Goal: Transaction & Acquisition: Purchase product/service

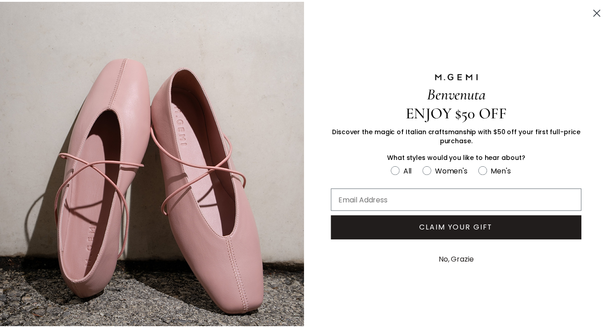
scroll to position [12, 0]
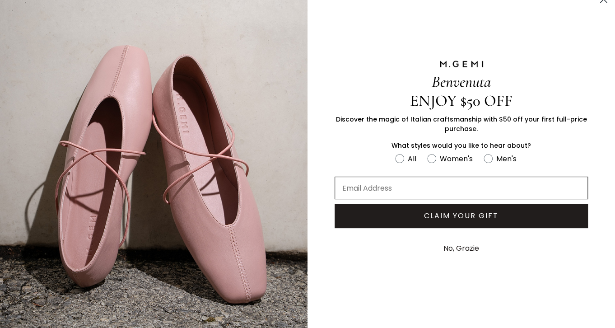
click at [364, 186] on input "Email Address" at bounding box center [461, 188] width 253 height 23
type input "[PERSON_NAME]"
click at [383, 253] on div "No, Grazie" at bounding box center [462, 249] width 308 height 32
click at [484, 162] on label "Men's" at bounding box center [506, 160] width 44 height 15
click at [395, 153] on input "Men's" at bounding box center [395, 152] width 0 height 0
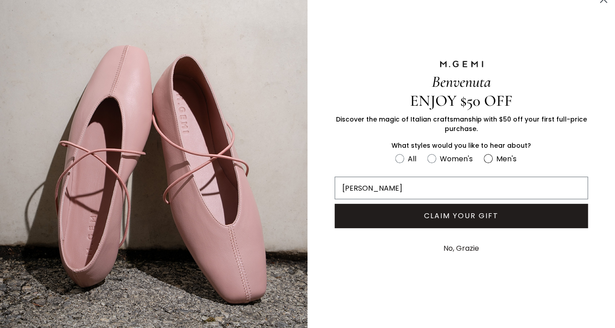
radio input "true"
click at [412, 182] on input "[PERSON_NAME]" at bounding box center [461, 188] width 253 height 23
type input "[PERSON_NAME][EMAIL_ADDRESS][DOMAIN_NAME]"
click at [370, 255] on div "No, Grazie" at bounding box center [462, 249] width 308 height 32
click at [408, 213] on button "CLAIM YOUR GIFT" at bounding box center [461, 216] width 253 height 24
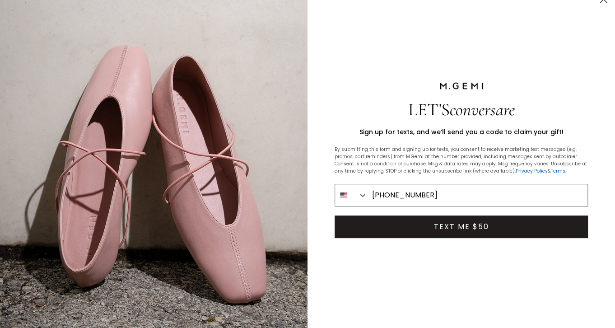
type input "[PHONE_NUMBER]"
click at [436, 225] on button "TEXT ME $50" at bounding box center [461, 227] width 253 height 23
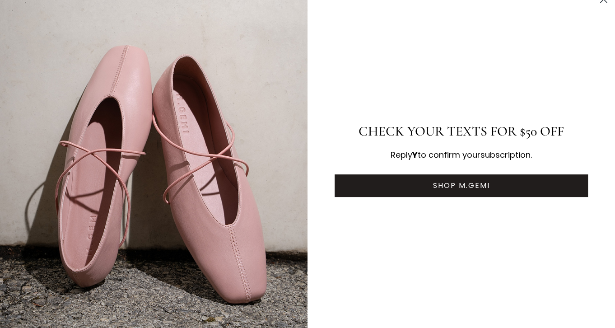
click at [431, 183] on button "SHOP M.GEMI" at bounding box center [461, 185] width 253 height 23
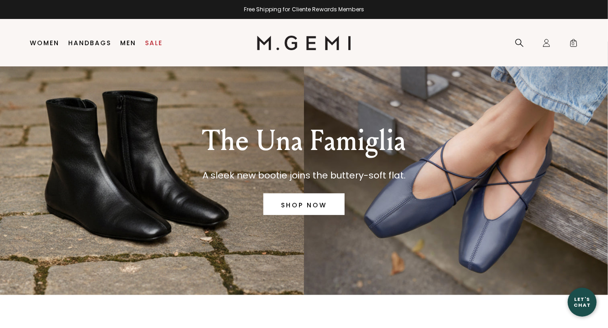
scroll to position [28, 0]
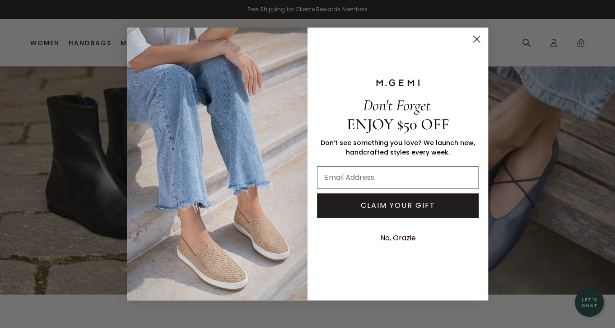
click at [289, 208] on img "POPUP Form" at bounding box center [217, 164] width 181 height 273
click at [478, 45] on circle "Close dialog" at bounding box center [476, 39] width 15 height 15
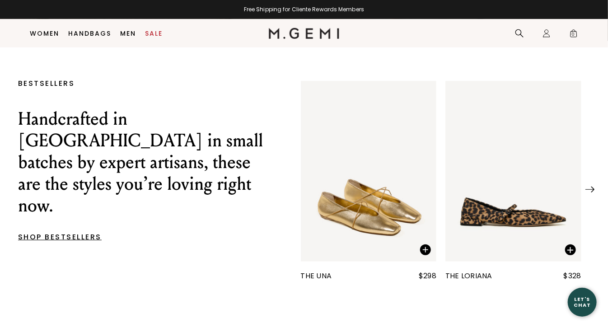
scroll to position [260, 0]
click at [310, 278] on div "The Una" at bounding box center [316, 275] width 31 height 11
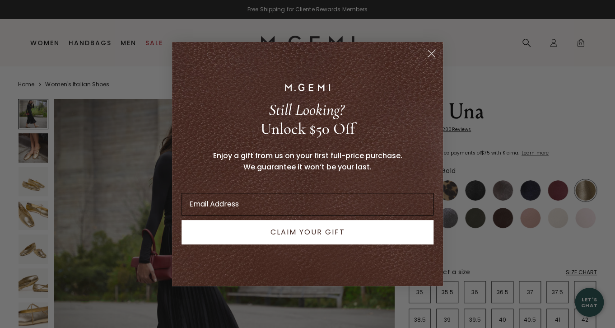
click at [214, 202] on input "Email Address" at bounding box center [308, 204] width 252 height 23
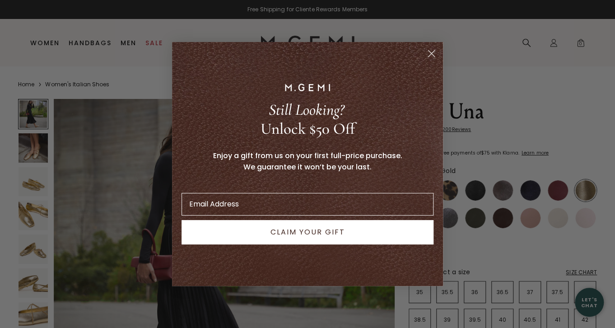
click at [434, 58] on circle "Close dialog" at bounding box center [431, 53] width 15 height 15
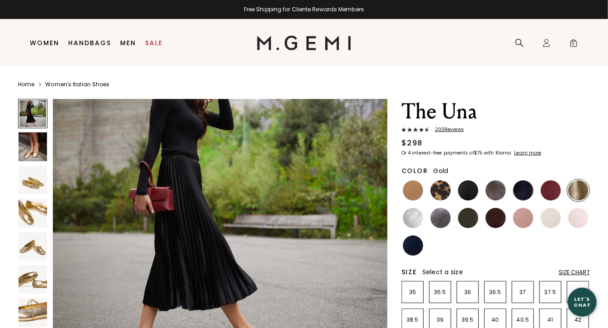
scroll to position [99, 0]
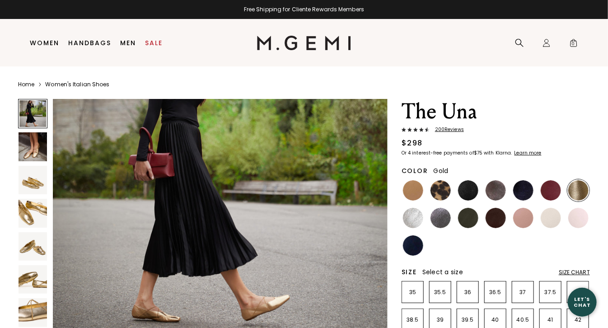
click at [517, 215] on img at bounding box center [523, 218] width 20 height 20
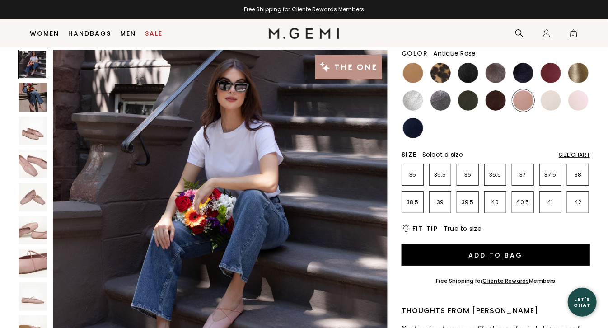
scroll to position [101, 0]
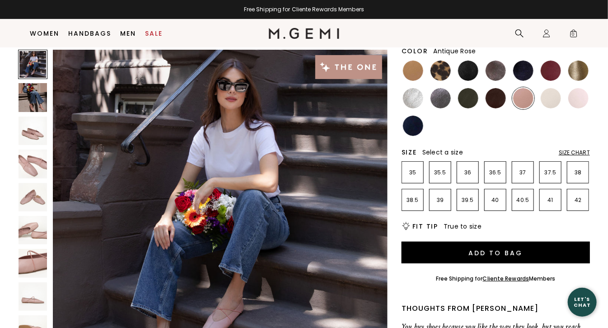
click at [554, 97] on img at bounding box center [551, 98] width 20 height 20
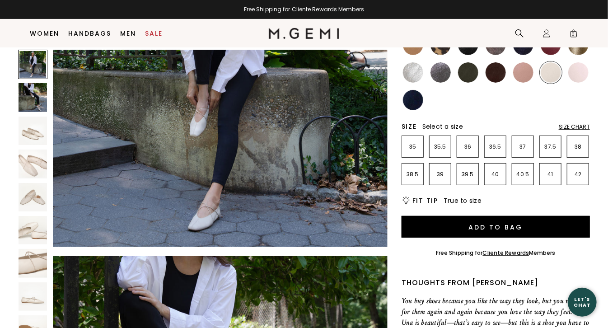
scroll to position [166, 0]
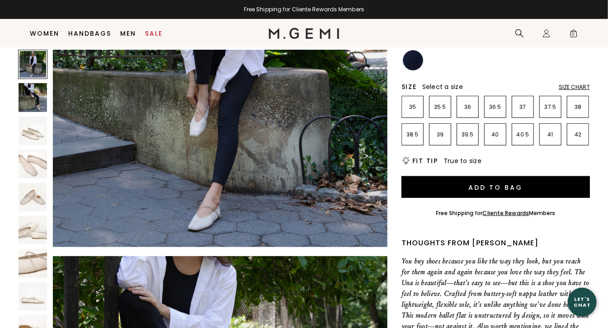
click at [521, 103] on p "37" at bounding box center [522, 106] width 21 height 7
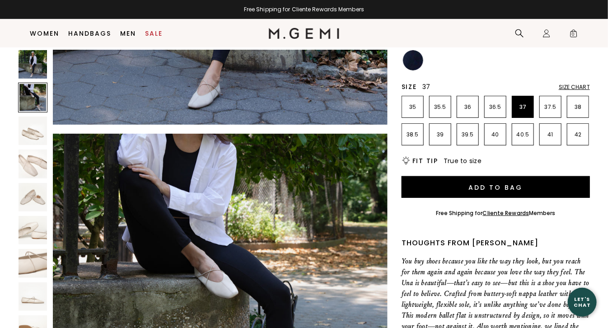
scroll to position [259, 0]
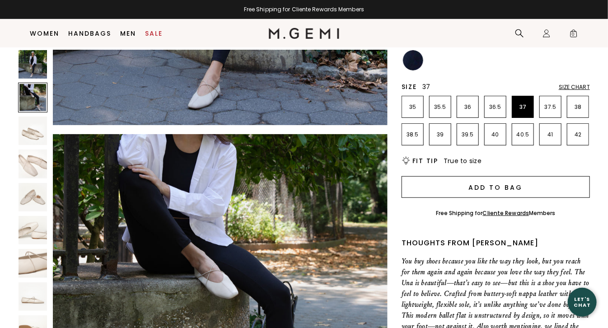
click at [480, 188] on button "Add to Bag" at bounding box center [496, 187] width 188 height 22
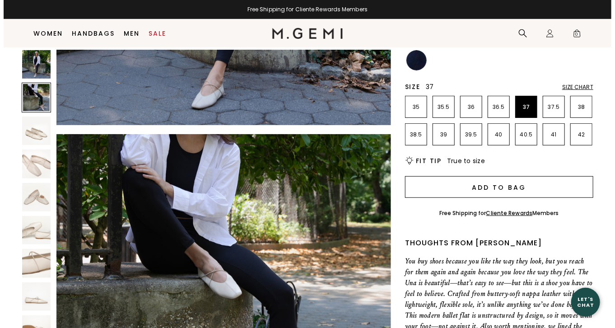
scroll to position [0, 0]
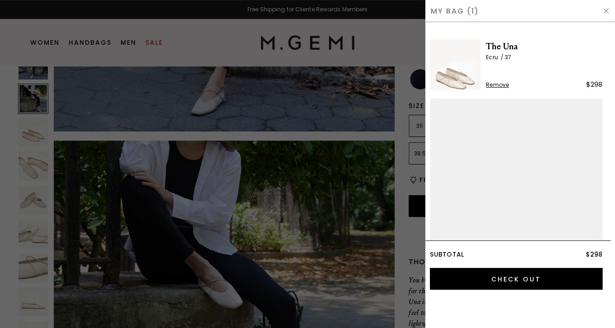
click at [481, 86] on img at bounding box center [455, 64] width 51 height 51
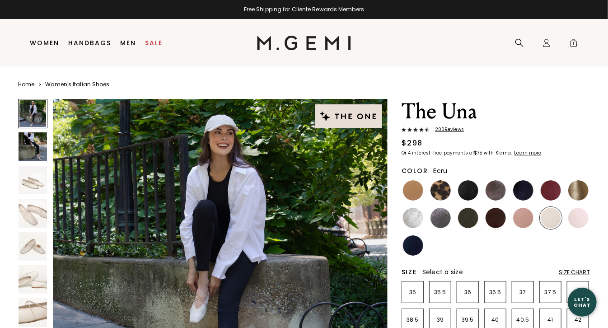
click at [574, 269] on div "Size Chart" at bounding box center [574, 272] width 31 height 7
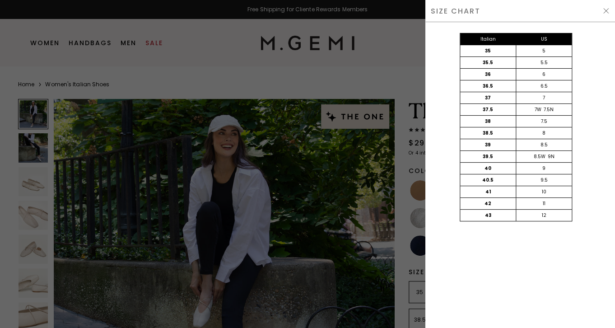
click at [407, 82] on div at bounding box center [307, 164] width 615 height 328
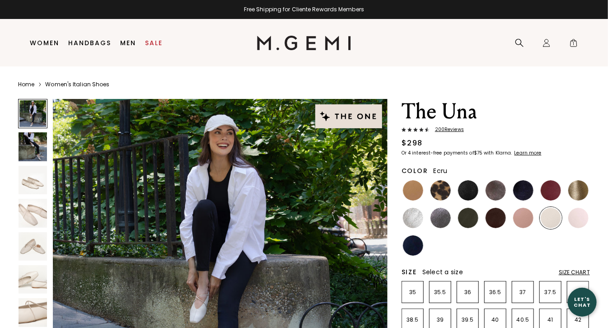
click at [494, 293] on p "36.5" at bounding box center [495, 292] width 21 height 7
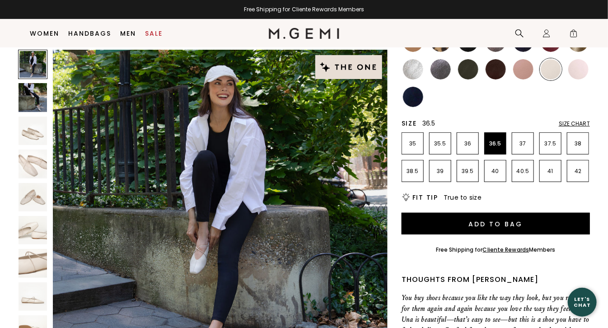
scroll to position [130, 0]
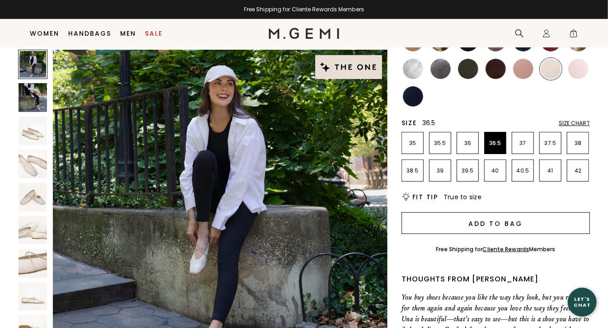
click at [474, 225] on button "Add to Bag" at bounding box center [496, 223] width 188 height 22
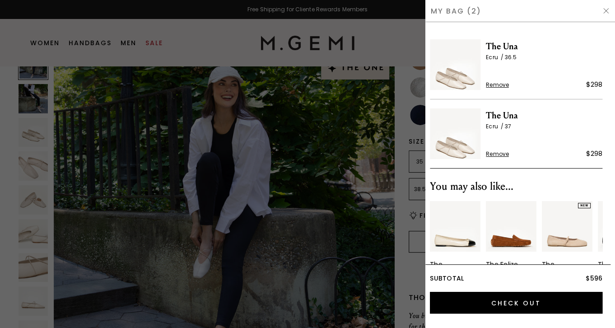
scroll to position [0, 0]
click at [491, 152] on span "Remove" at bounding box center [497, 153] width 23 height 7
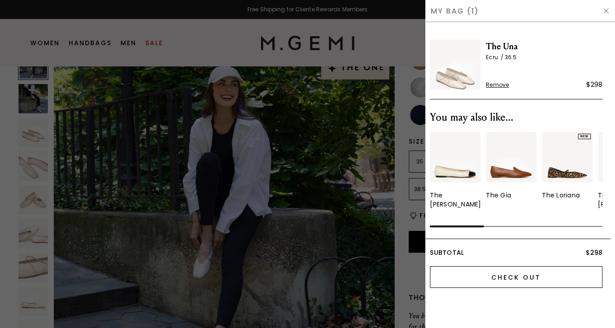
click at [516, 277] on input "Check Out" at bounding box center [516, 277] width 173 height 22
